Goal: Task Accomplishment & Management: Use online tool/utility

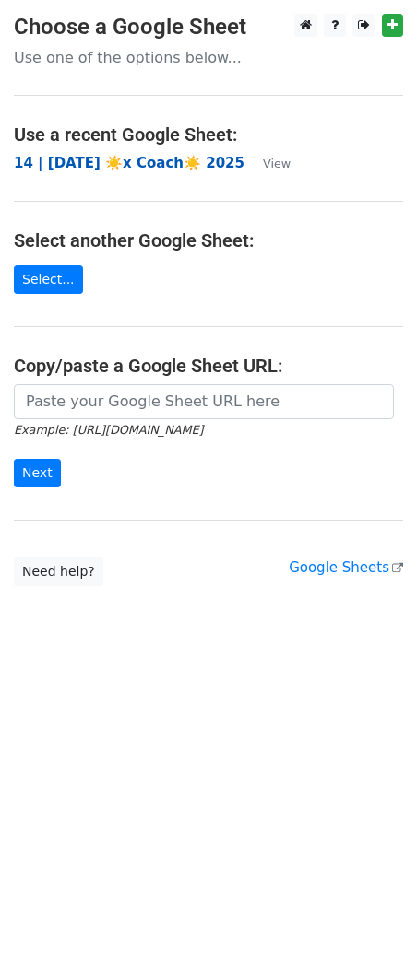
click at [112, 164] on strong "14 | [DATE] ☀️x Coach☀️ 2025" at bounding box center [129, 163] width 230 height 17
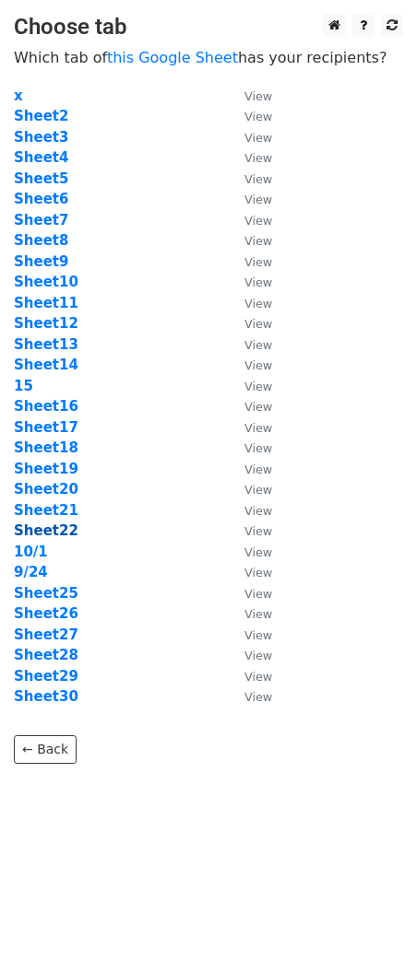
click at [65, 534] on strong "Sheet22" at bounding box center [46, 531] width 65 height 17
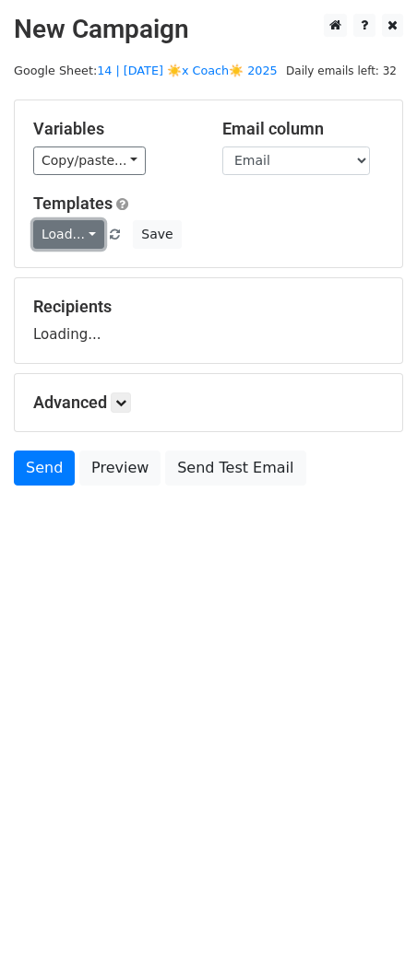
click at [84, 229] on link "Load..." at bounding box center [68, 234] width 71 height 29
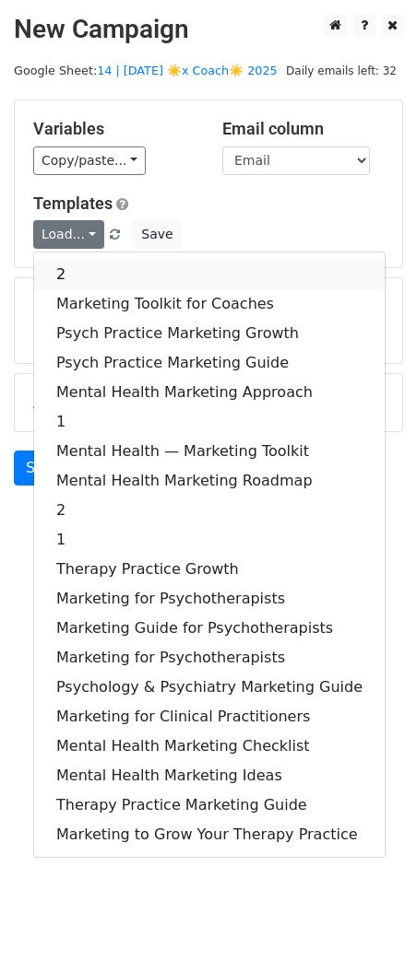
click at [99, 265] on link "2" at bounding box center [209, 274] width 350 height 29
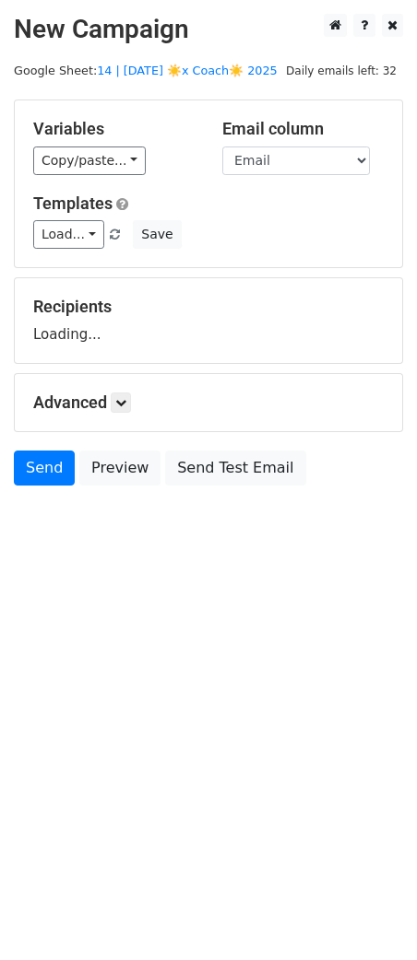
click at [132, 414] on div "Advanced Tracking Track Opens UTM Codes Track Clicks Filters Only include sprea…" at bounding box center [208, 402] width 387 height 57
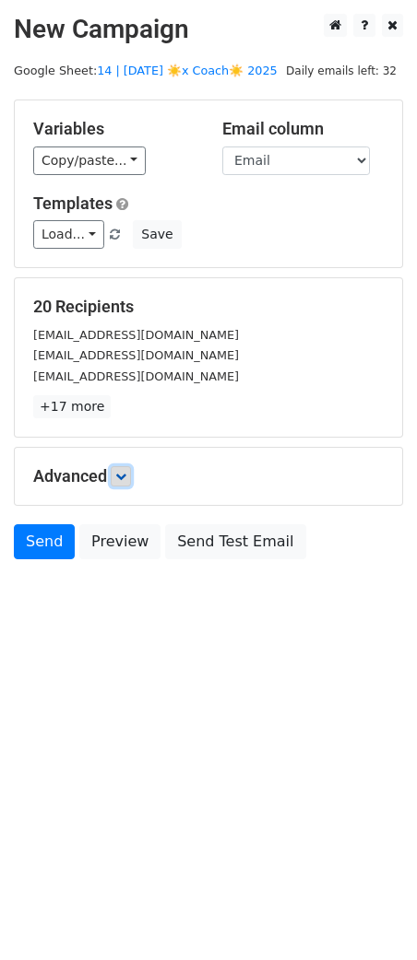
click at [131, 469] on link at bounding box center [121, 476] width 20 height 20
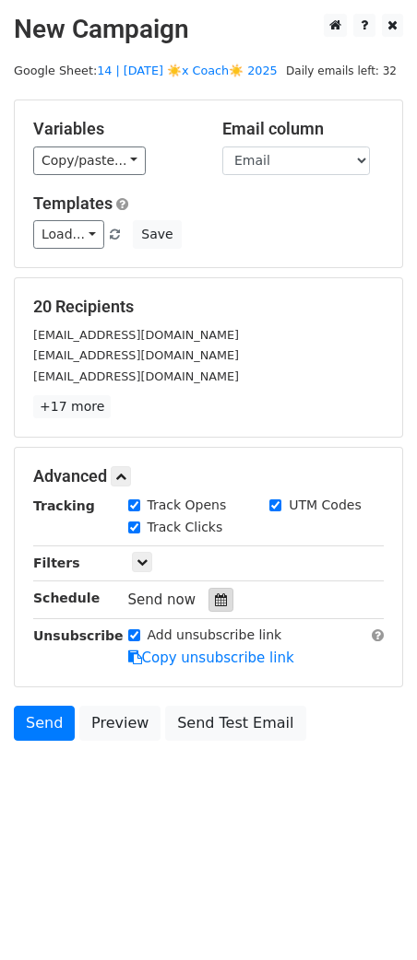
click at [215, 604] on icon at bounding box center [221, 600] width 12 height 13
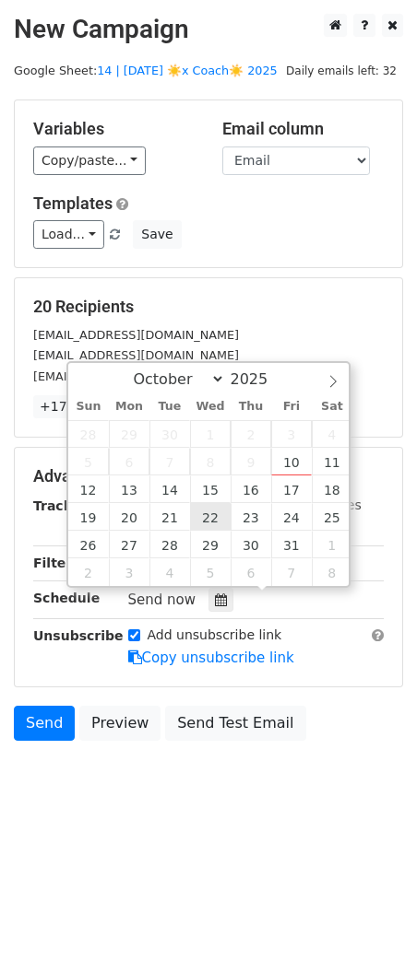
type input "2025-10-22 12:00"
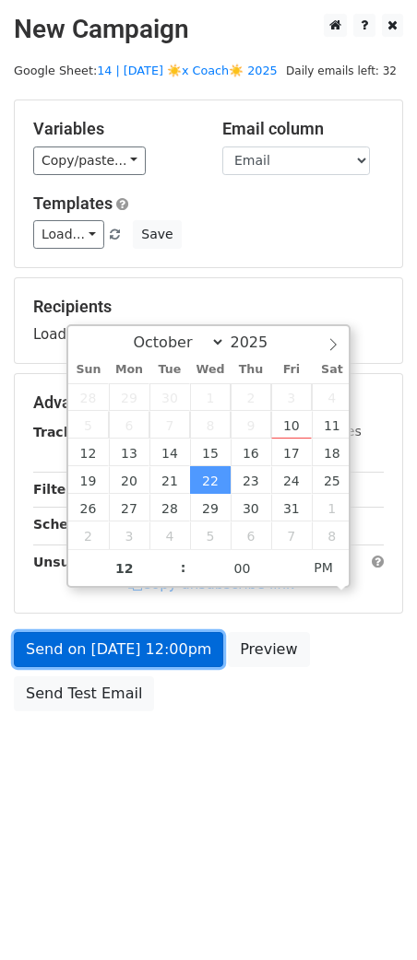
click at [178, 658] on link "Send on Oct 22 at 12:00pm" at bounding box center [118, 649] width 209 height 35
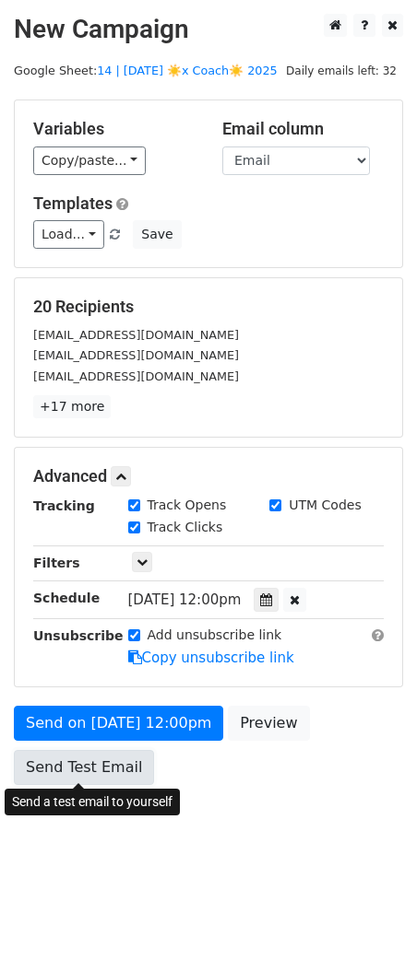
click at [83, 774] on link "Send Test Email" at bounding box center [84, 767] width 140 height 35
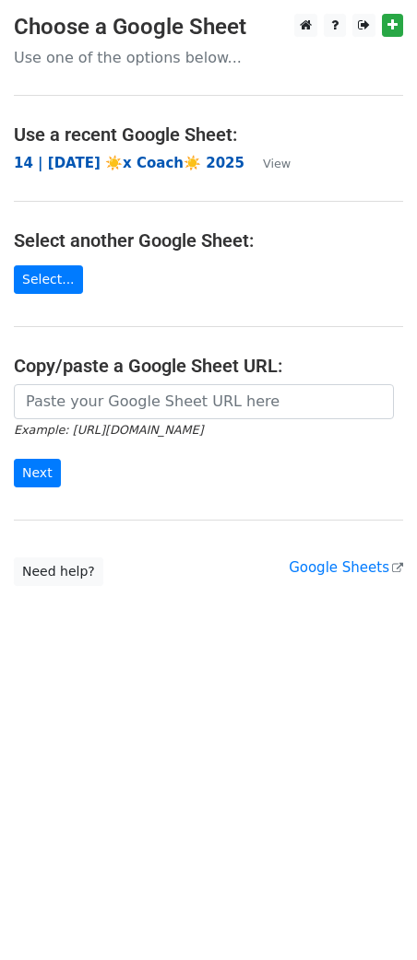
click at [136, 163] on strong "14 | [DATE] ☀️x Coach☀️ 2025" at bounding box center [129, 163] width 230 height 17
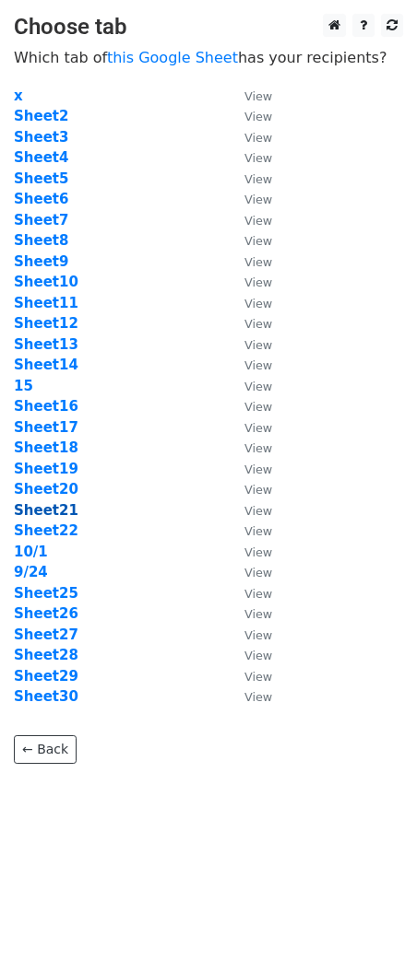
click at [53, 512] on strong "Sheet21" at bounding box center [46, 510] width 65 height 17
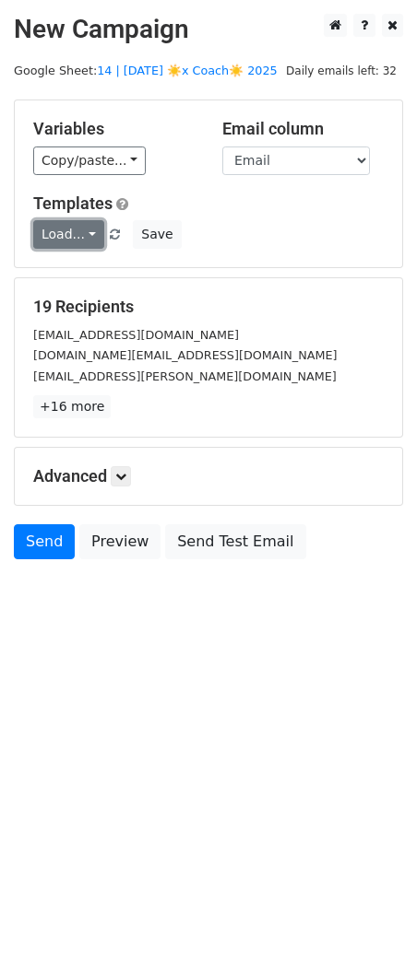
click at [69, 240] on link "Load..." at bounding box center [68, 234] width 71 height 29
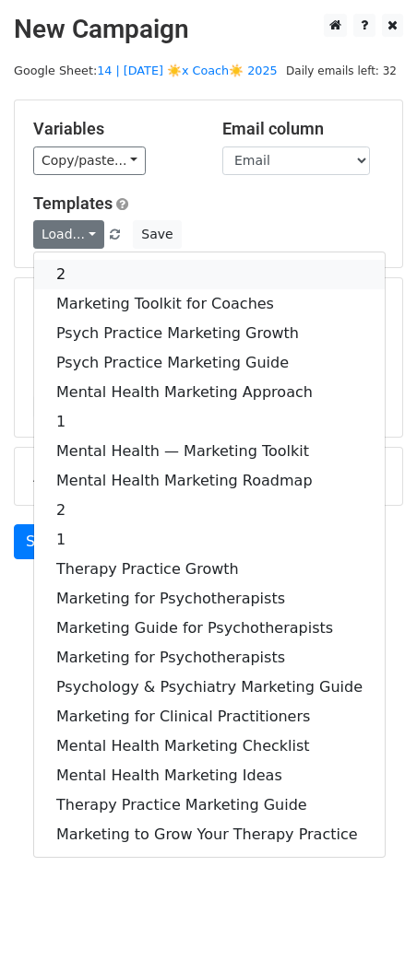
click at [88, 273] on link "2" at bounding box center [209, 274] width 350 height 29
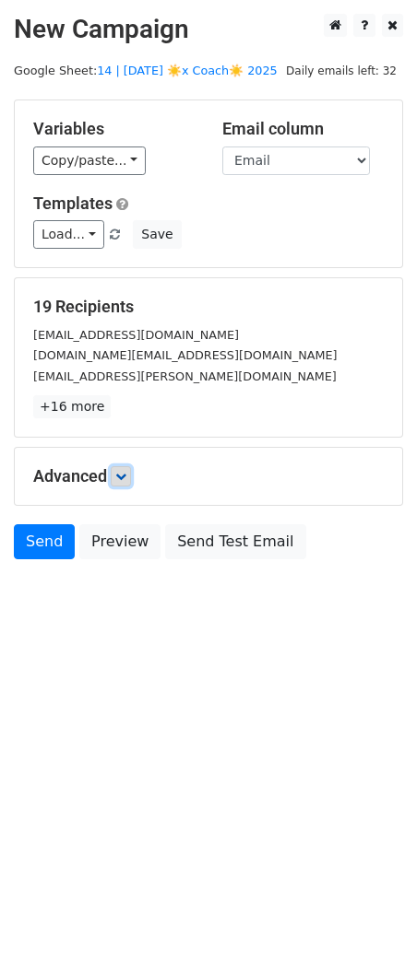
click at [118, 476] on icon at bounding box center [120, 476] width 11 height 11
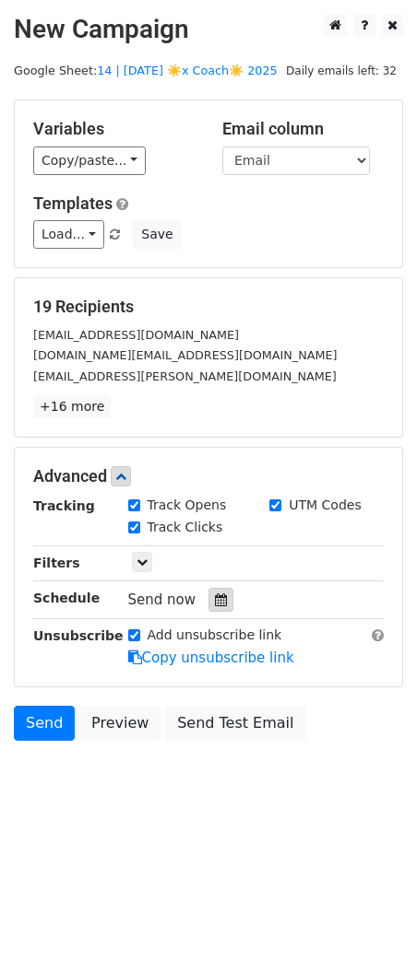
click at [215, 598] on icon at bounding box center [221, 600] width 12 height 13
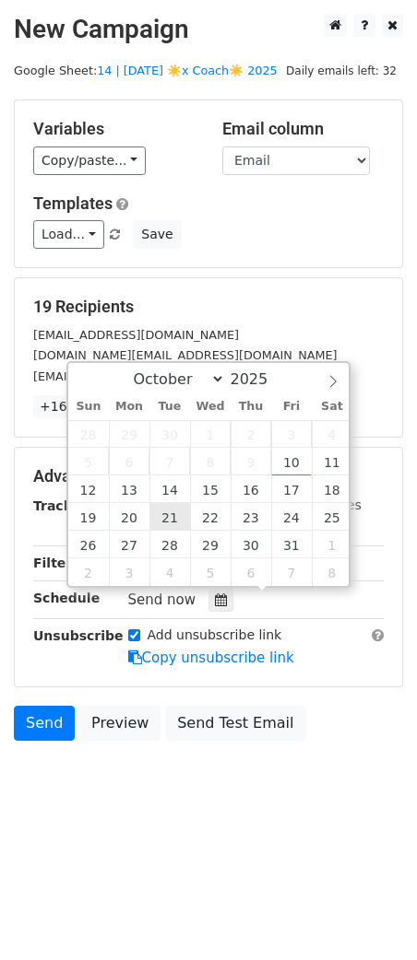
type input "2025-10-21 12:00"
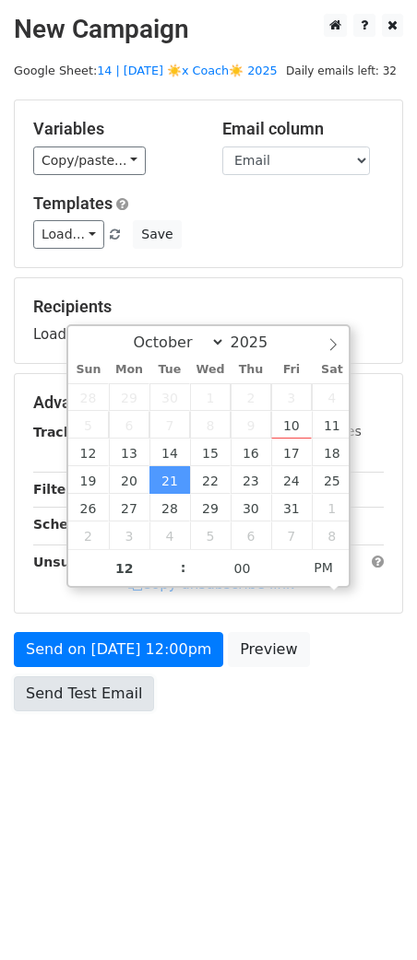
click at [120, 677] on link "Send Test Email" at bounding box center [84, 693] width 140 height 35
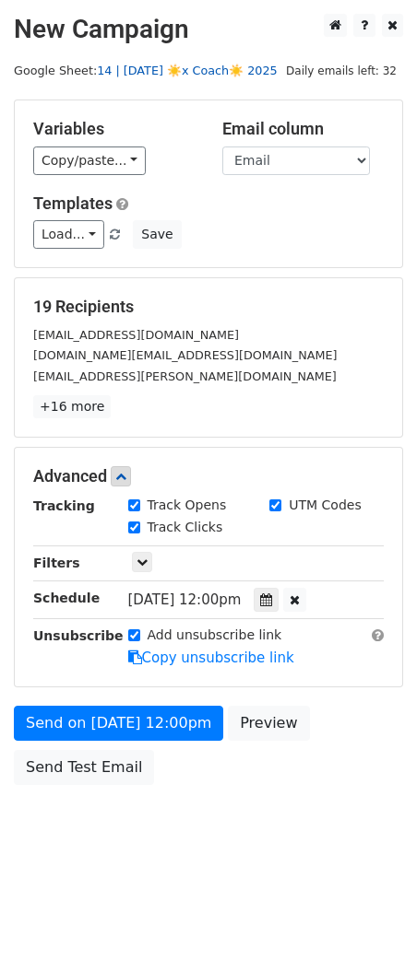
click at [131, 74] on link "14 | [DATE] ☀️x Coach☀️ 2025" at bounding box center [187, 71] width 181 height 14
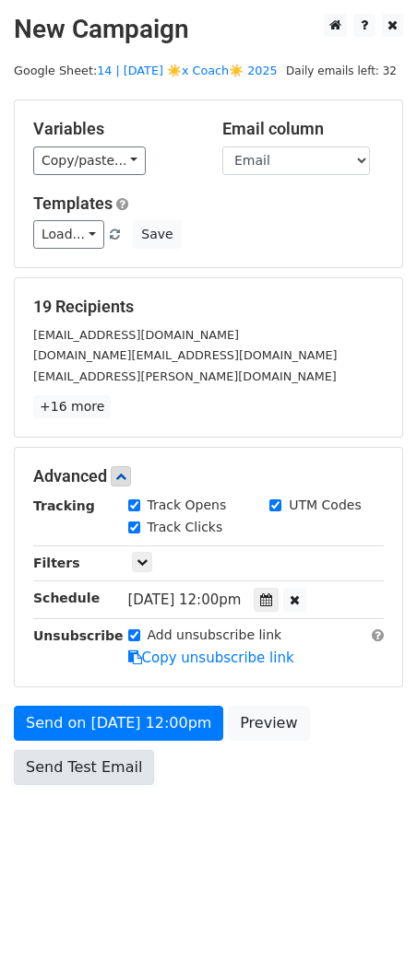
click at [94, 760] on link "Send Test Email" at bounding box center [84, 767] width 140 height 35
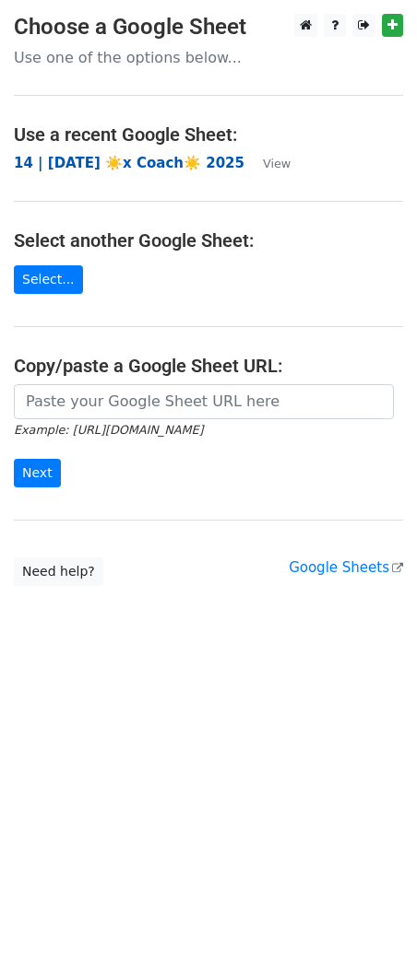
click at [123, 158] on strong "14 | [DATE] ☀️x Coach☀️ 2025" at bounding box center [129, 163] width 230 height 17
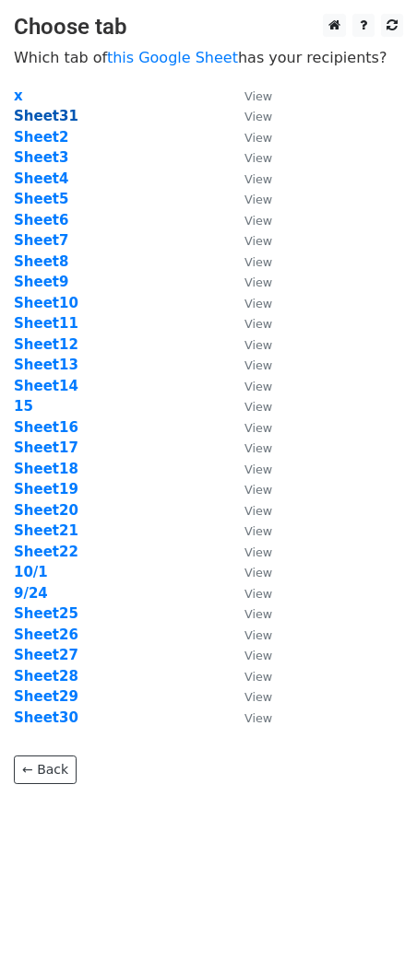
click at [49, 116] on strong "Sheet31" at bounding box center [46, 116] width 65 height 17
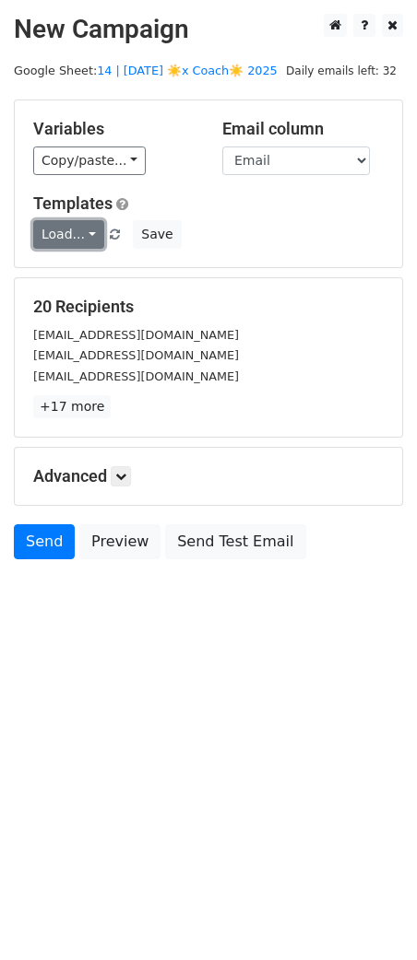
click at [62, 237] on link "Load..." at bounding box center [68, 234] width 71 height 29
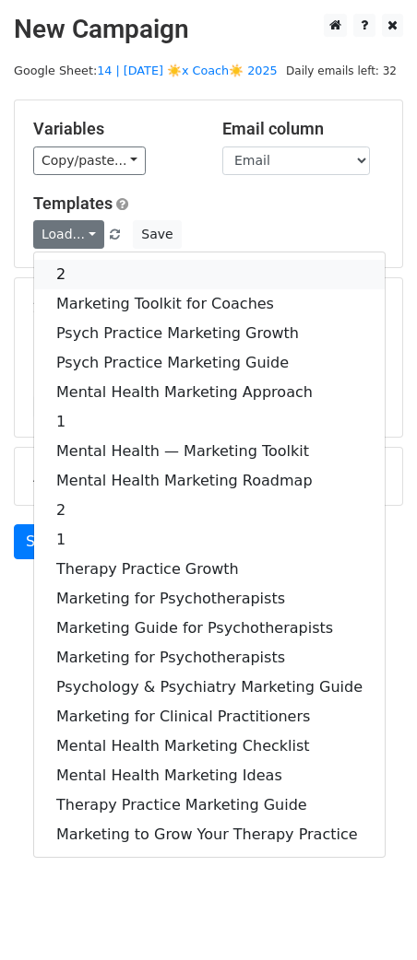
click at [97, 282] on link "2" at bounding box center [209, 274] width 350 height 29
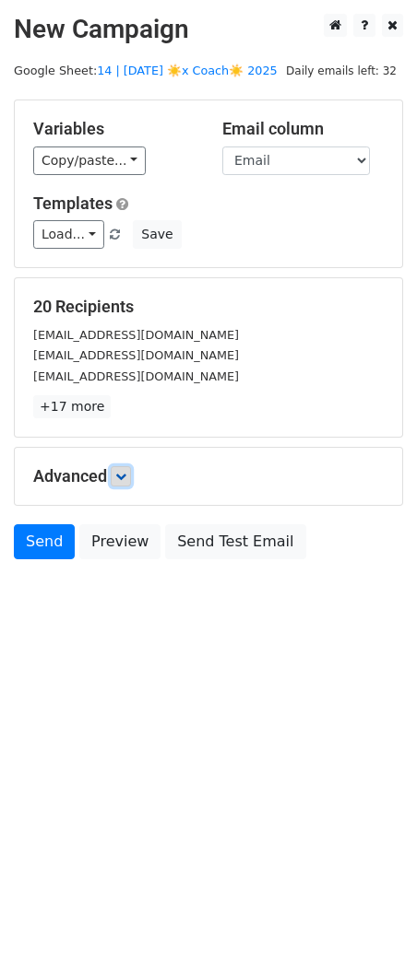
click at [124, 476] on icon at bounding box center [120, 476] width 11 height 11
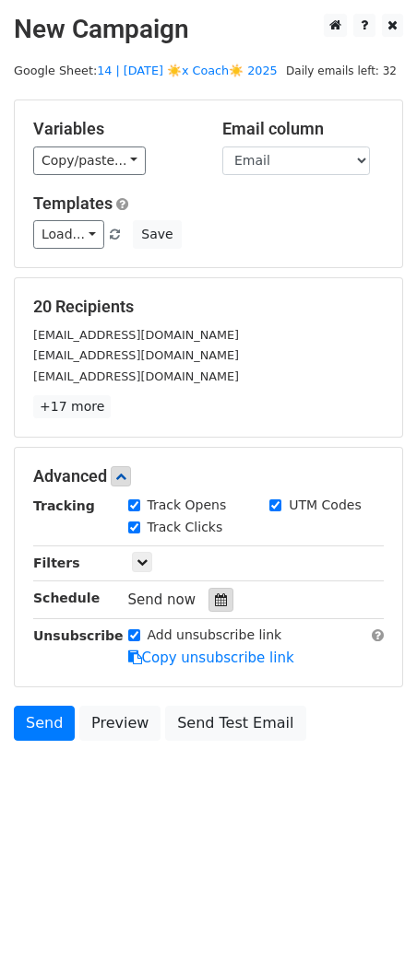
click at [208, 591] on div at bounding box center [220, 600] width 25 height 24
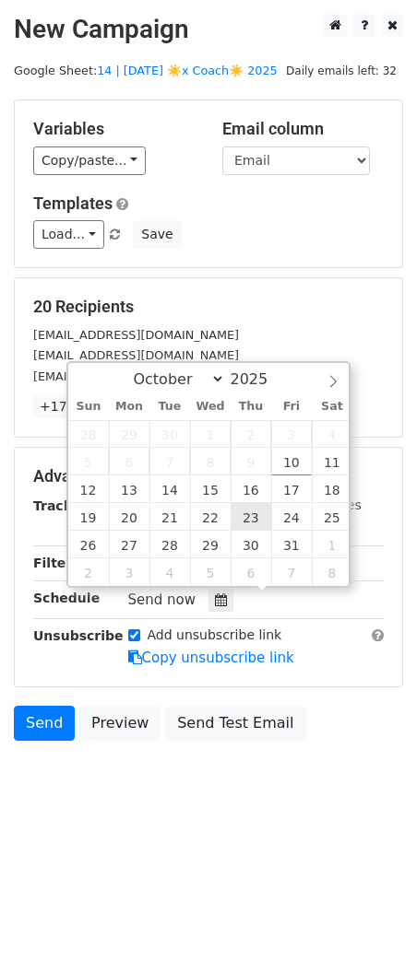
type input "[DATE] 12:00"
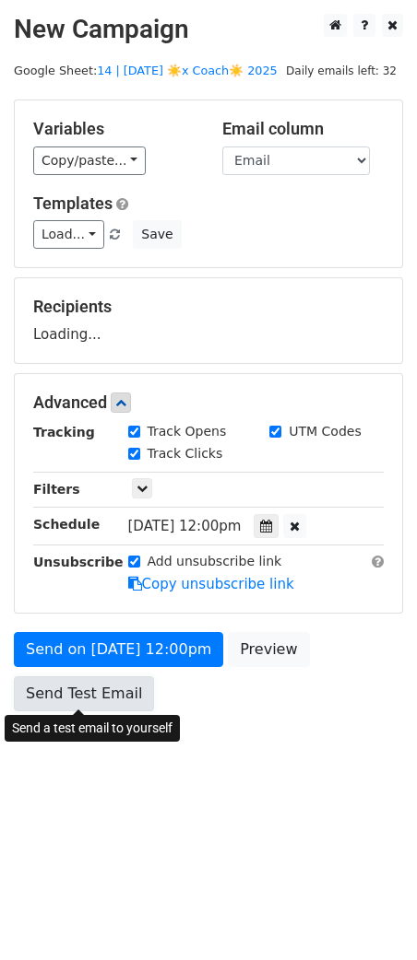
click at [115, 700] on link "Send Test Email" at bounding box center [84, 693] width 140 height 35
